Goal: Information Seeking & Learning: Find specific fact

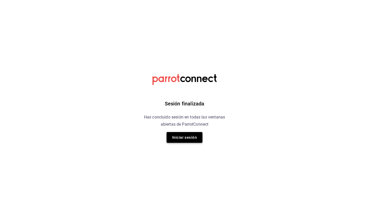
click at [182, 136] on button "Iniciar sesión" at bounding box center [184, 137] width 36 height 11
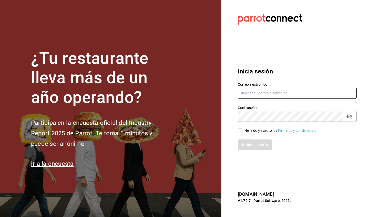
type input "[EMAIL_ADDRESS][DOMAIN_NAME]"
click at [240, 132] on input "He leído y acepto los Términos y condiciones." at bounding box center [240, 131] width 5 height 5
checkbox input "true"
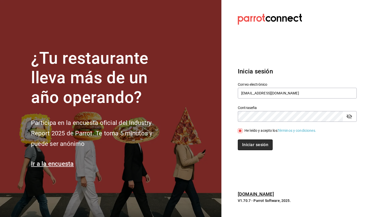
click at [244, 144] on button "Iniciar sesión" at bounding box center [255, 145] width 35 height 11
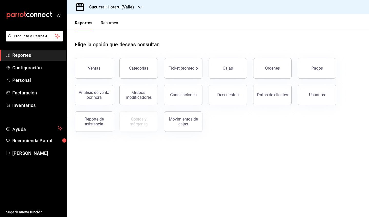
click at [142, 8] on icon "button" at bounding box center [140, 7] width 4 height 4
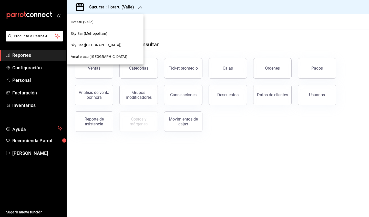
click at [94, 58] on span "Amaterasu ([GEOGRAPHIC_DATA])" at bounding box center [99, 56] width 57 height 5
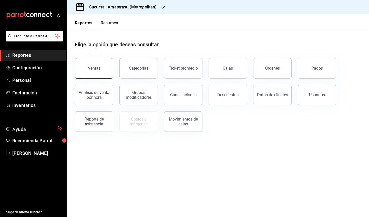
click at [93, 71] on button "Ventas" at bounding box center [94, 68] width 38 height 20
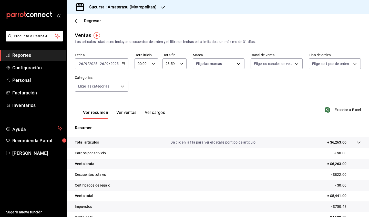
click at [122, 65] on \(Stroke\) "button" at bounding box center [123, 63] width 3 height 3
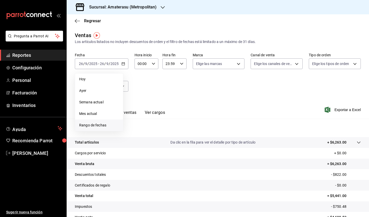
click at [99, 123] on span "Rango de fechas" at bounding box center [99, 125] width 40 height 5
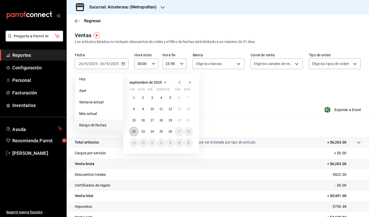
click at [134, 133] on abbr "22" at bounding box center [133, 132] width 3 height 4
click at [168, 132] on button "26" at bounding box center [170, 131] width 9 height 9
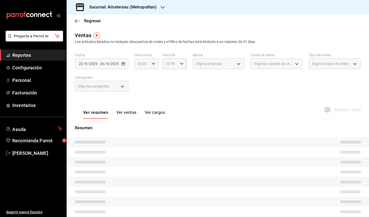
click at [153, 63] on icon "button" at bounding box center [154, 64] width 4 height 4
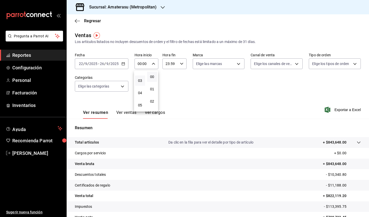
scroll to position [35, 0]
click at [140, 102] on button "05" at bounding box center [140, 103] width 10 height 10
type input "05:00"
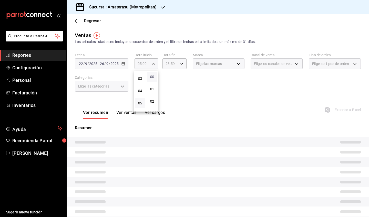
click at [154, 76] on span "00" at bounding box center [152, 77] width 4 height 4
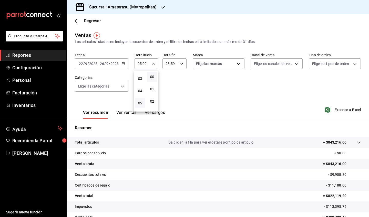
click at [178, 64] on div at bounding box center [184, 108] width 369 height 217
click at [181, 62] on icon "button" at bounding box center [182, 64] width 4 height 4
click at [167, 102] on button "05" at bounding box center [168, 104] width 10 height 10
click at [180, 79] on button "00" at bounding box center [180, 77] width 10 height 10
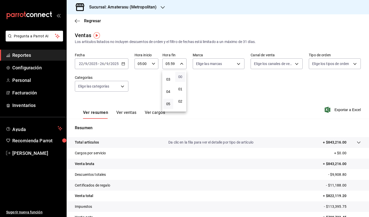
type input "05:00"
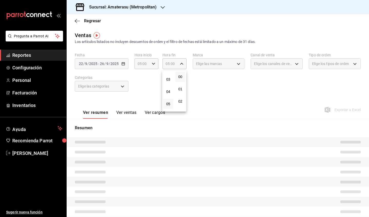
click at [203, 84] on div at bounding box center [184, 108] width 369 height 217
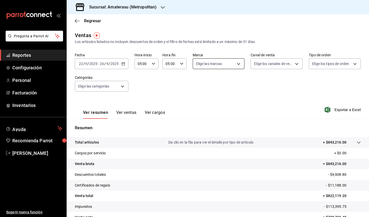
click at [241, 64] on body "Pregunta a Parrot AI Reportes Configuración Personal Facturación Inventarios Ay…" at bounding box center [184, 108] width 369 height 217
click at [198, 114] on input "checkbox" at bounding box center [198, 112] width 5 height 5
checkbox input "true"
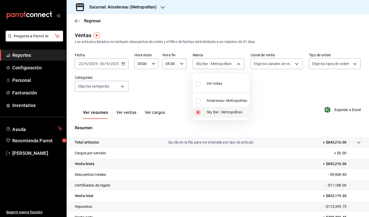
type input "f3afaab8-8c3d-4e49-a299-af9bdf6027b2"
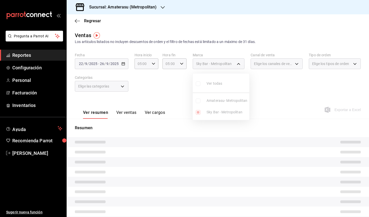
click at [231, 146] on div at bounding box center [184, 108] width 369 height 217
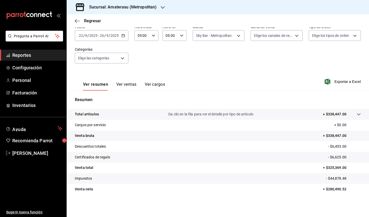
scroll to position [28, 0]
drag, startPoint x: 324, startPoint y: 190, endPoint x: 331, endPoint y: 190, distance: 6.9
click at [331, 190] on p "= $280,490.52" at bounding box center [342, 189] width 38 height 5
click at [343, 190] on p "= $280,490.52" at bounding box center [342, 189] width 38 height 5
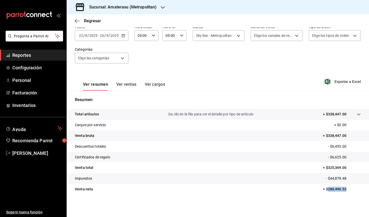
drag, startPoint x: 342, startPoint y: 189, endPoint x: 324, endPoint y: 190, distance: 18.2
click at [324, 190] on p "= $280,490.52" at bounding box center [342, 189] width 38 height 5
copy p "280,490.52"
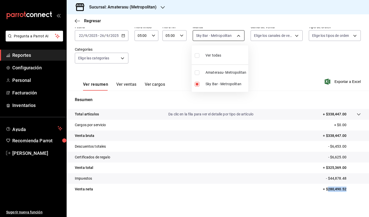
click at [230, 36] on body "Pregunta a Parrot AI Reportes Configuración Personal Facturación Inventarios Ay…" at bounding box center [184, 108] width 369 height 217
click at [198, 56] on input "checkbox" at bounding box center [197, 55] width 5 height 5
checkbox input "true"
type input "e4cd7fcb-d45b-43ae-a99f-ad4ccfcd9032,f3afaab8-8c3d-4e49-a299-af9bdf6027b2"
checkbox input "true"
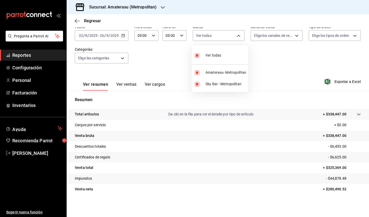
click at [198, 56] on input "checkbox" at bounding box center [197, 55] width 5 height 5
checkbox input "false"
click at [198, 72] on input "checkbox" at bounding box center [197, 72] width 5 height 5
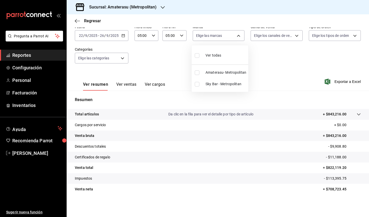
checkbox input "true"
type input "e4cd7fcb-d45b-43ae-a99f-ad4ccfcd9032"
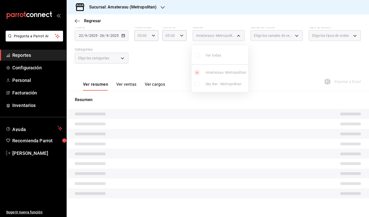
click at [286, 136] on div at bounding box center [184, 108] width 369 height 217
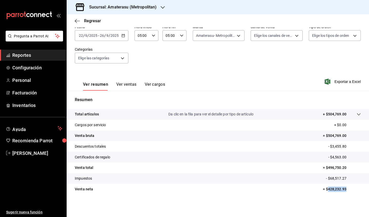
drag, startPoint x: 324, startPoint y: 190, endPoint x: 343, endPoint y: 189, distance: 18.4
click at [343, 189] on p "= $428,232.93" at bounding box center [342, 189] width 38 height 5
copy p "428,232.93"
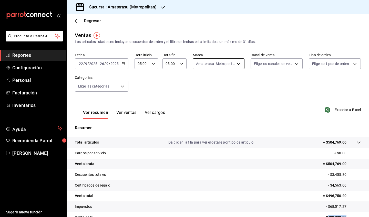
click at [233, 66] on body "Pregunta a Parrot AI Reportes Configuración Personal Facturación Inventarios Ay…" at bounding box center [184, 108] width 369 height 217
click at [198, 84] on input "checkbox" at bounding box center [197, 83] width 5 height 5
checkbox input "true"
type input "e4cd7fcb-d45b-43ae-a99f-ad4ccfcd9032,f3afaab8-8c3d-4e49-a299-af9bdf6027b2"
checkbox input "true"
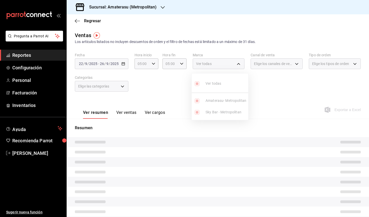
click at [237, 139] on div at bounding box center [184, 108] width 369 height 217
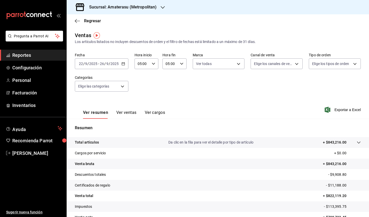
scroll to position [28, 0]
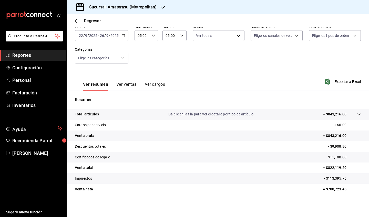
click at [324, 187] on p "= $708,723.45" at bounding box center [342, 189] width 38 height 5
drag, startPoint x: 324, startPoint y: 187, endPoint x: 342, endPoint y: 188, distance: 17.9
click at [342, 188] on p "= $708,723.45" at bounding box center [342, 189] width 38 height 5
